Goal: Information Seeking & Learning: Learn about a topic

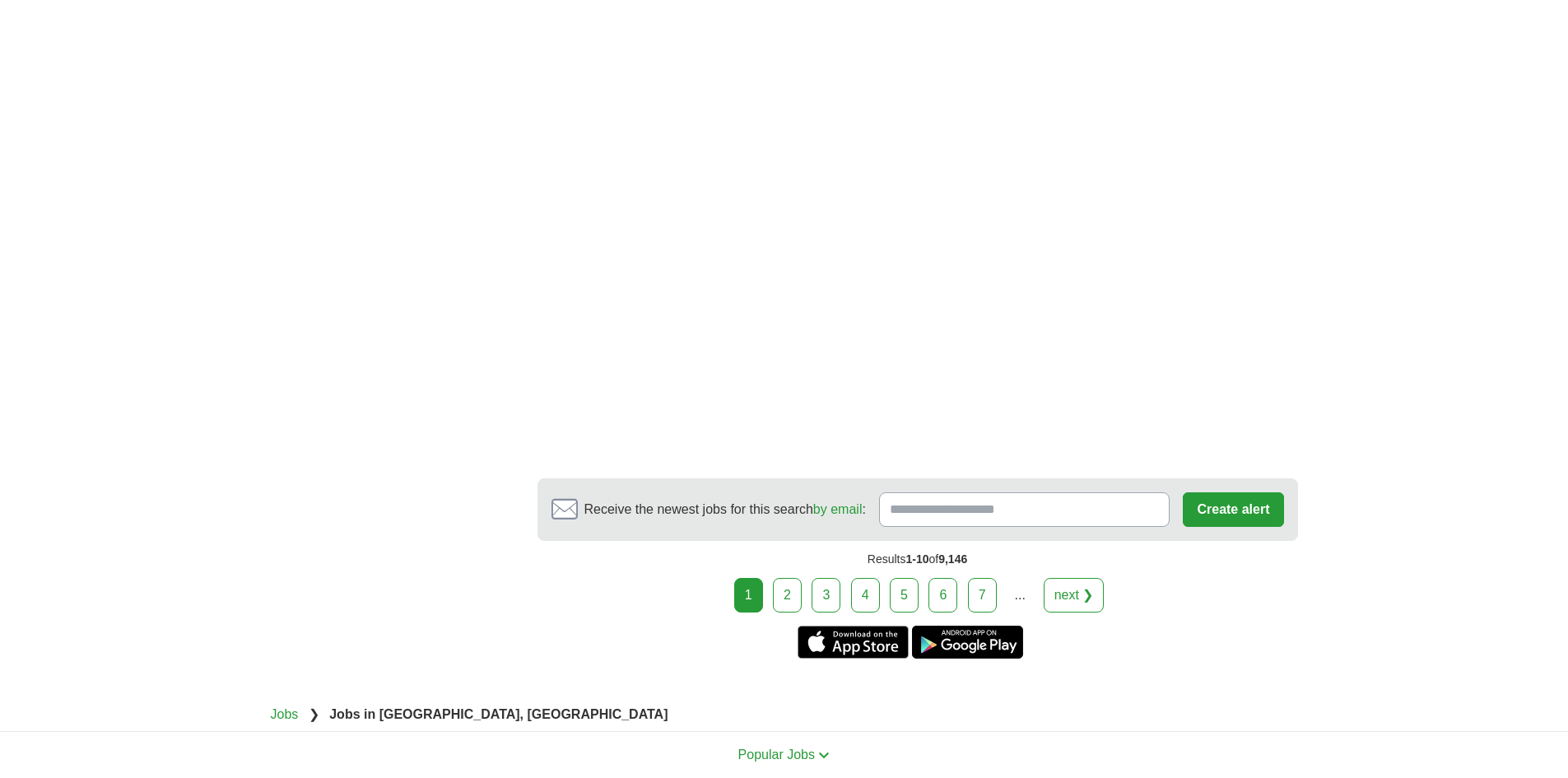
scroll to position [2496, 0]
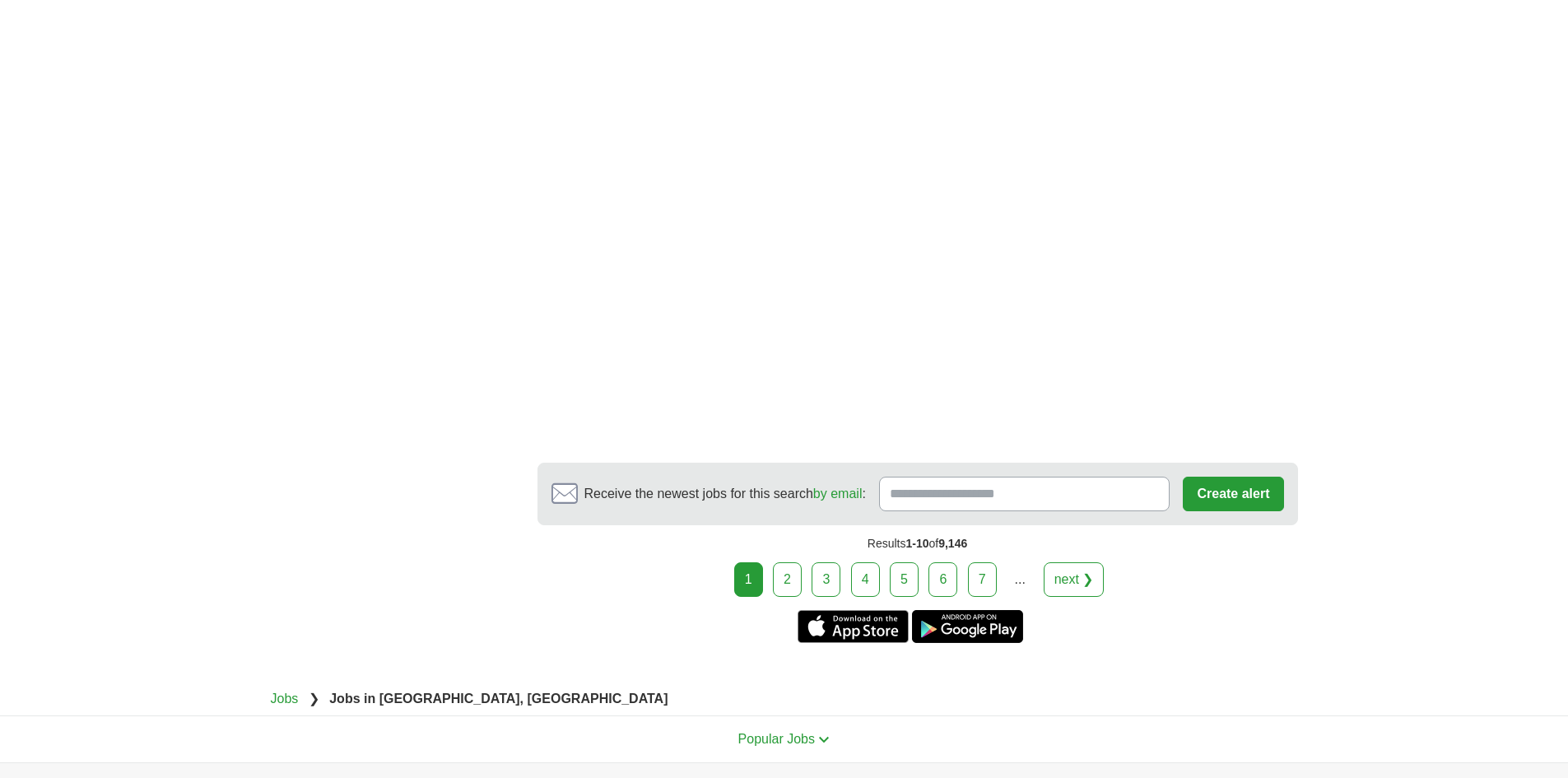
click at [1086, 564] on link "next ❯" at bounding box center [1074, 579] width 61 height 35
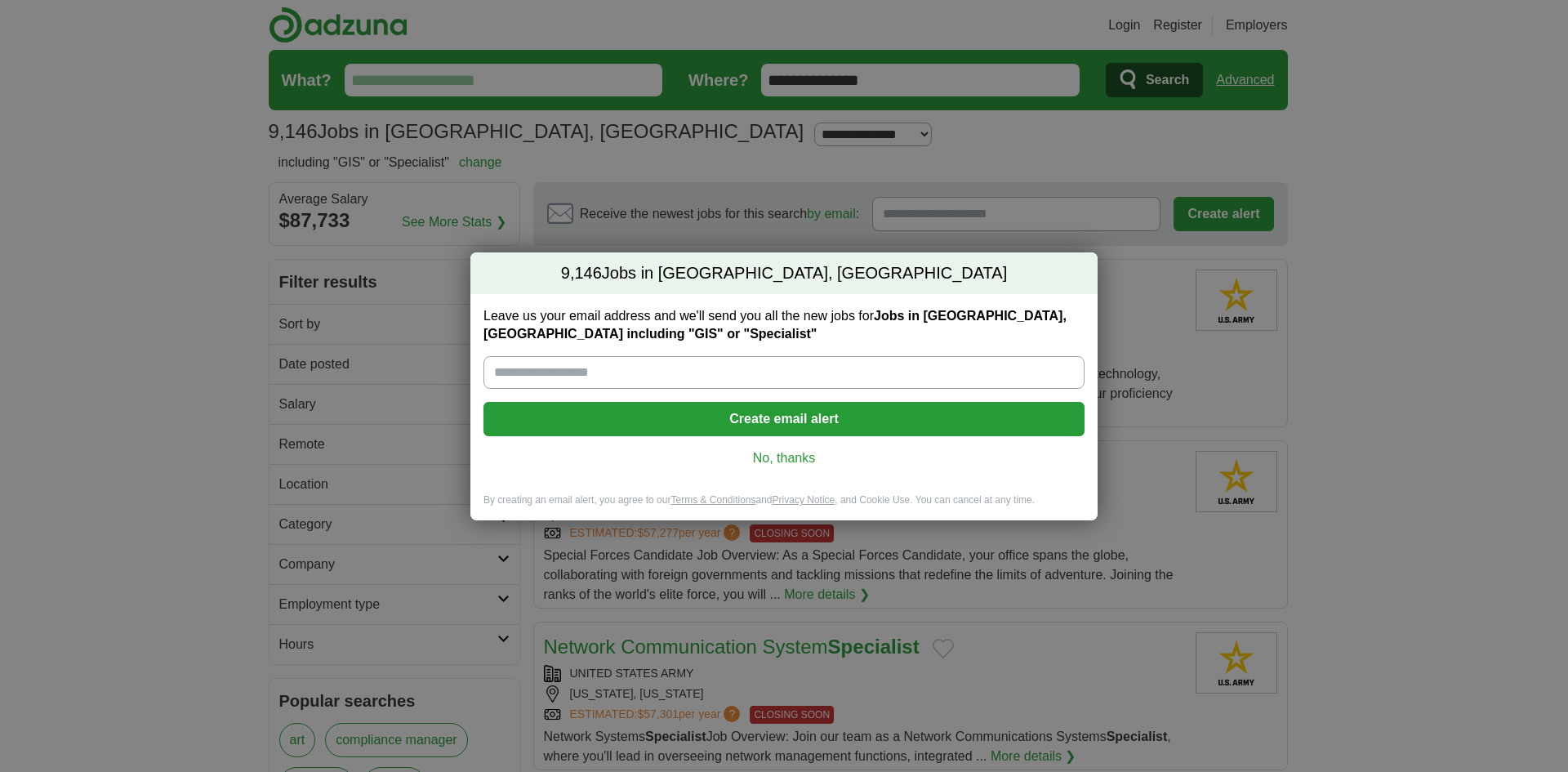
drag, startPoint x: 0, startPoint y: 0, endPoint x: 604, endPoint y: 376, distance: 711.5
click at [604, 376] on input "Leave us your email address and we'll send you all the new jobs for Jobs in [GE…" at bounding box center [784, 372] width 601 height 33
type input "**********"
click at [804, 455] on link "No, thanks" at bounding box center [784, 457] width 575 height 18
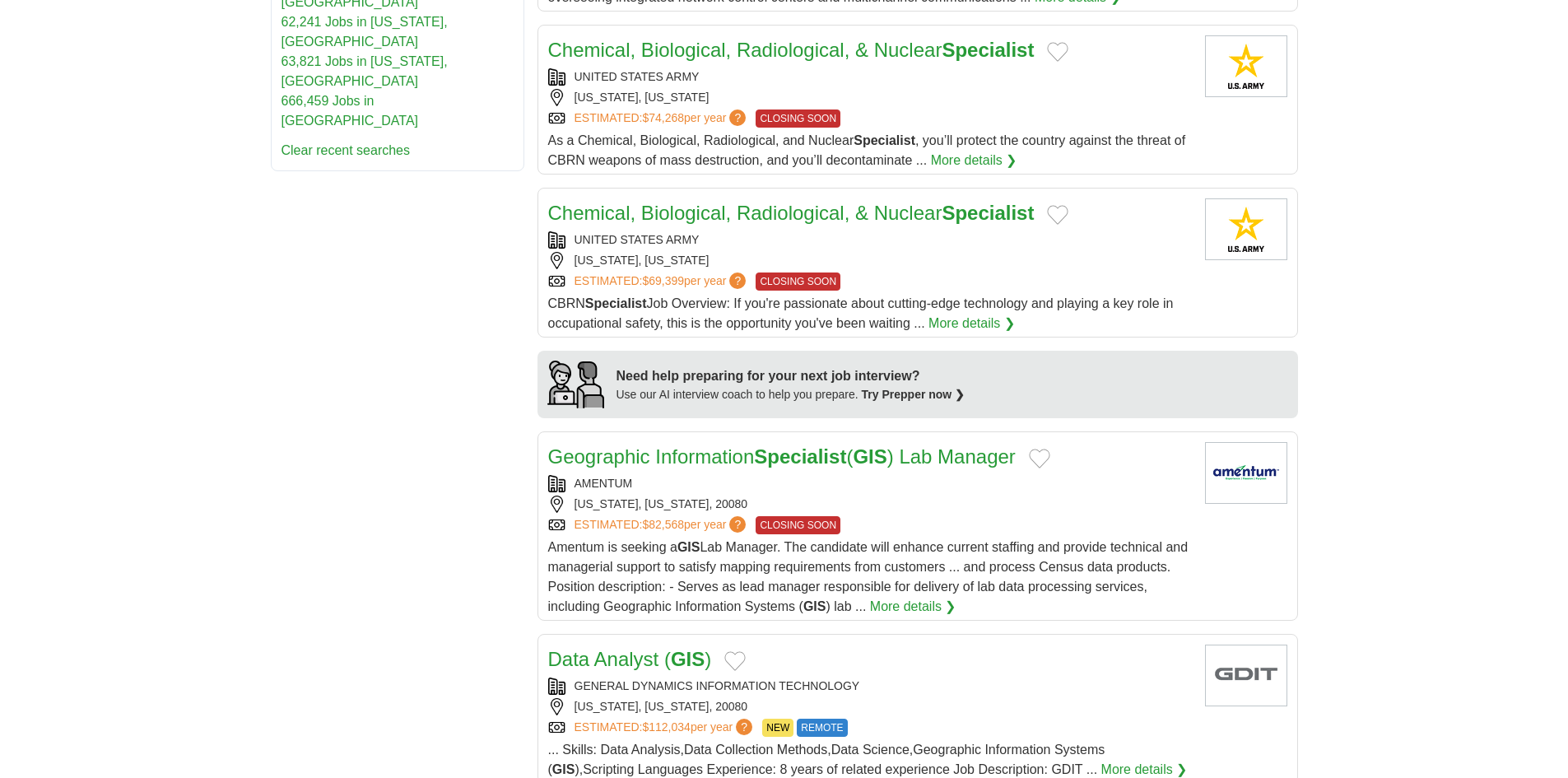
scroll to position [1024, 0]
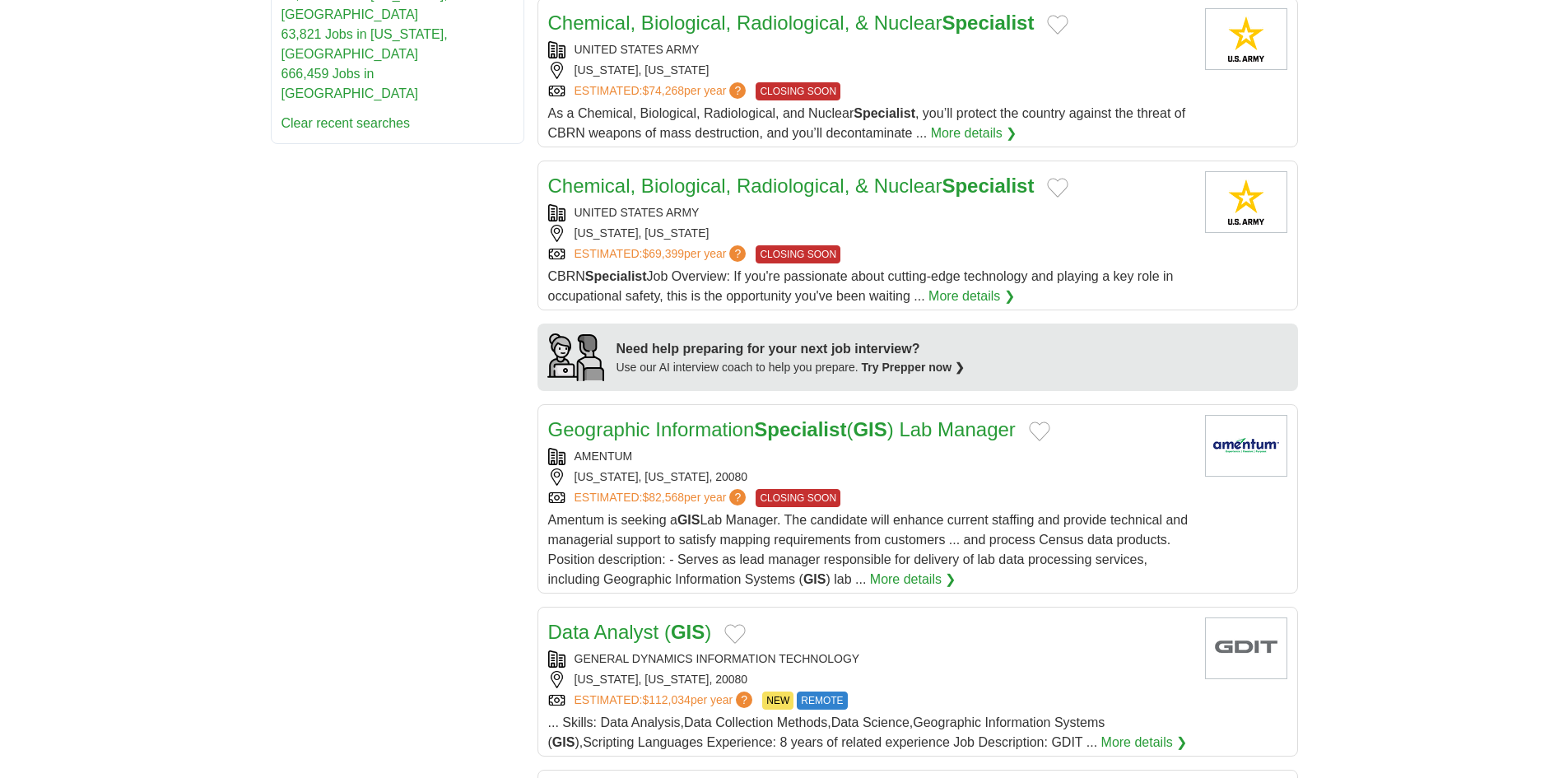
click at [763, 429] on strong "Specialist" at bounding box center [799, 429] width 92 height 22
